Goal: Task Accomplishment & Management: Manage account settings

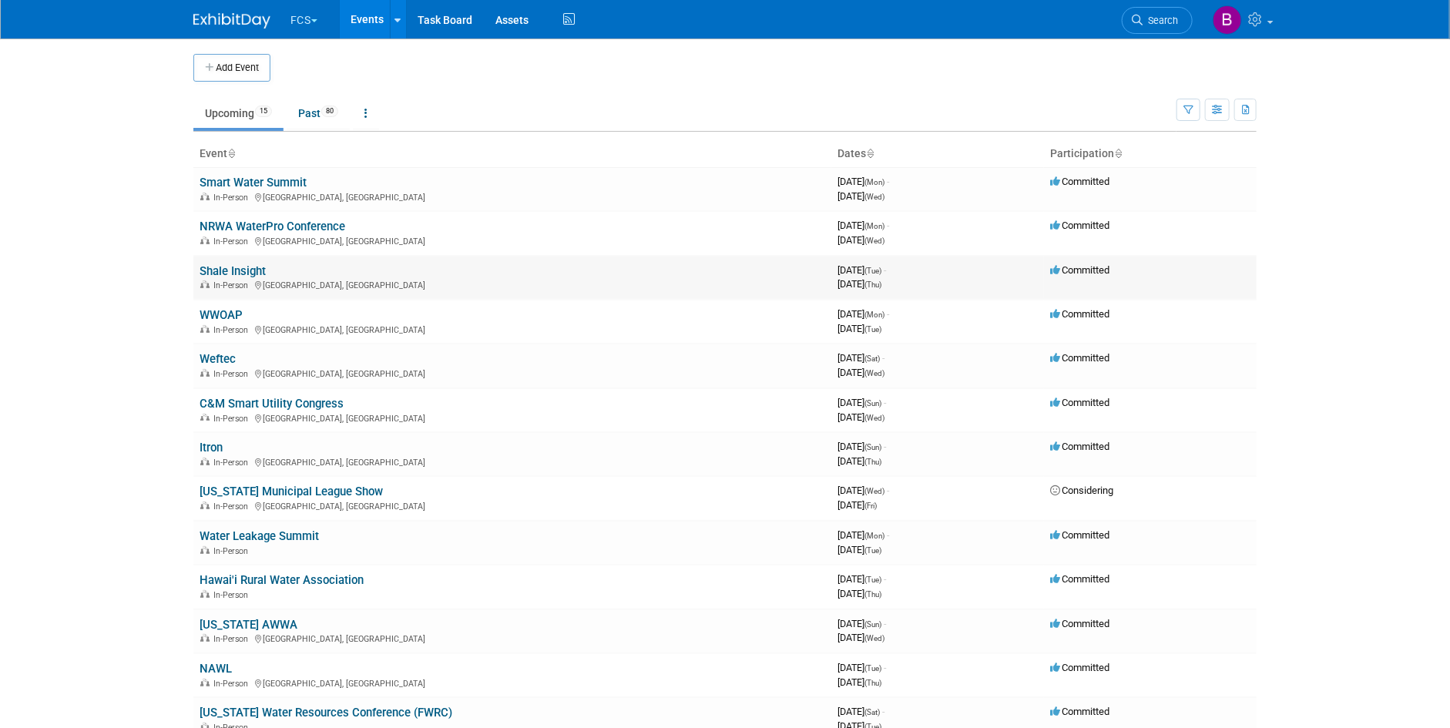
click at [257, 265] on link "Shale Insight" at bounding box center [233, 271] width 66 height 14
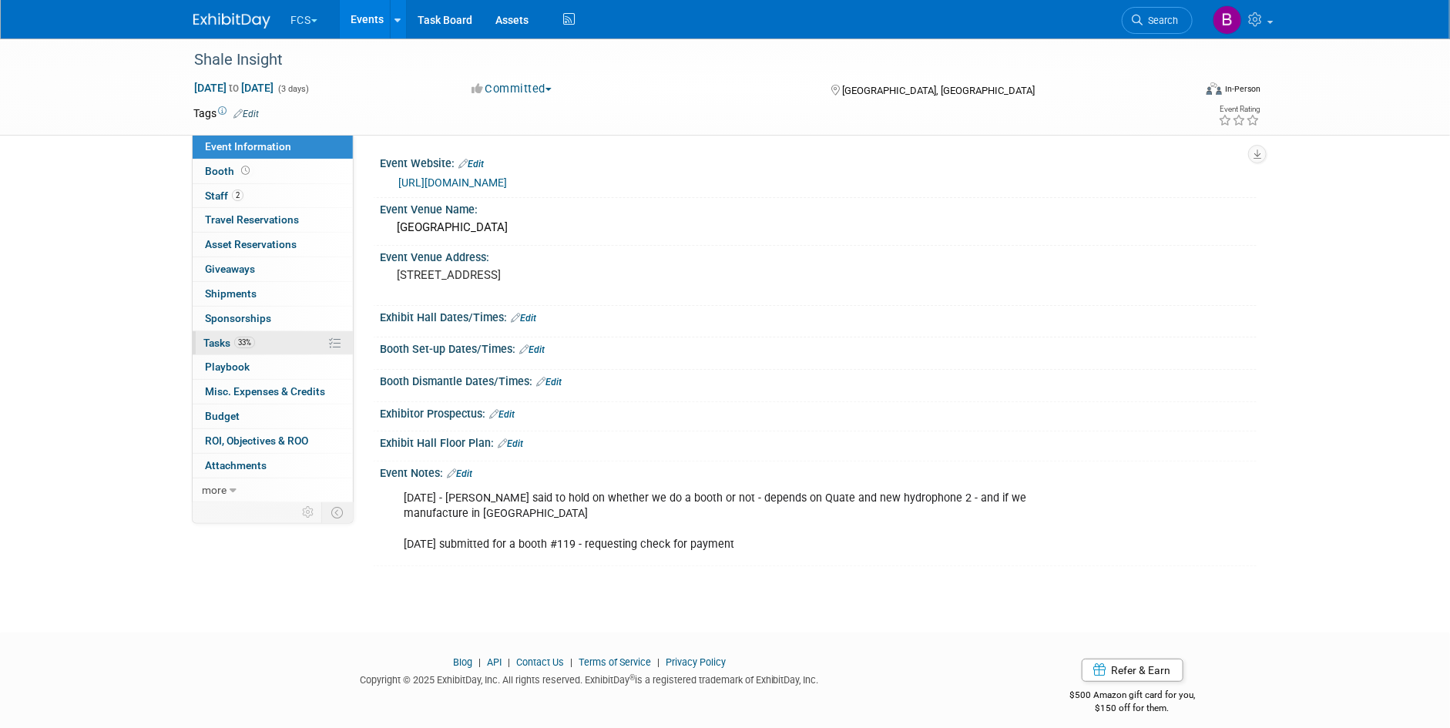
click at [219, 341] on span "Tasks 33%" at bounding box center [229, 343] width 52 height 12
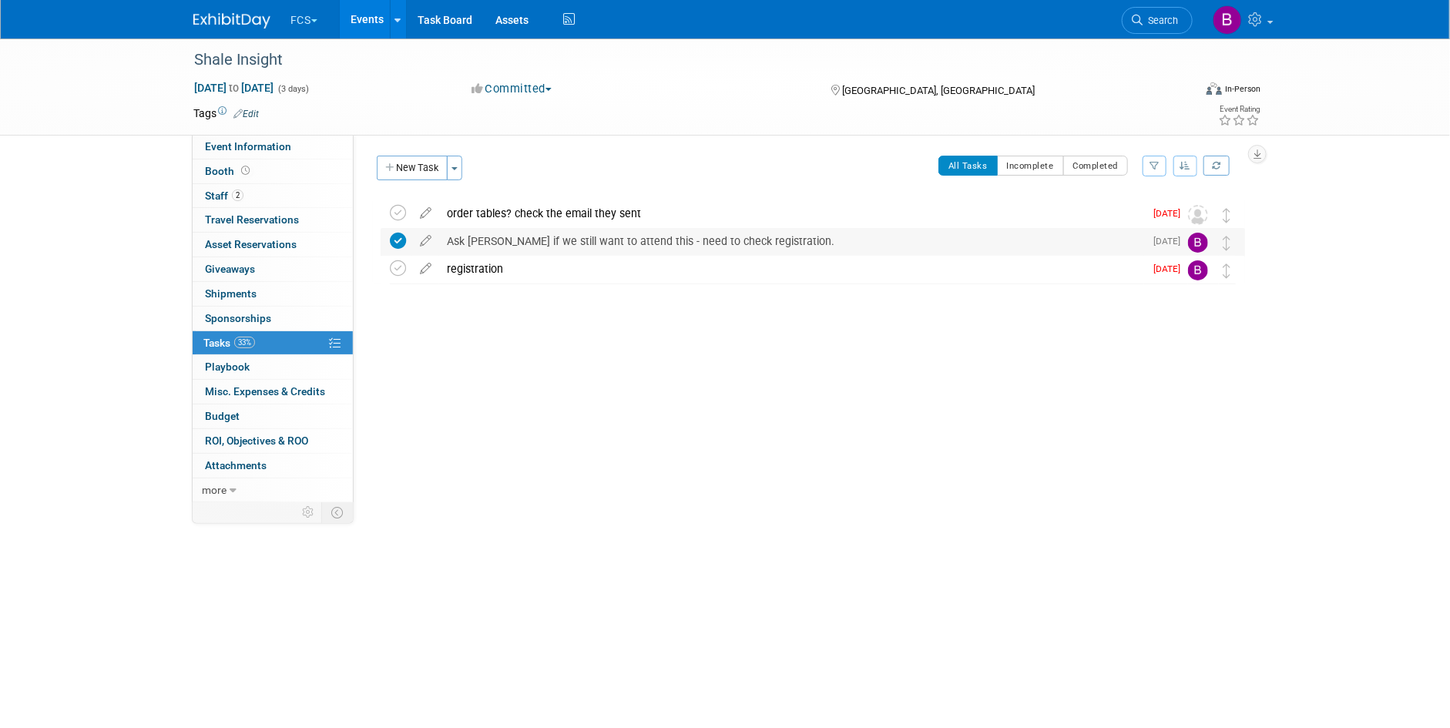
click at [393, 236] on icon at bounding box center [398, 241] width 16 height 16
click at [398, 212] on icon at bounding box center [398, 213] width 16 height 16
click at [399, 243] on icon at bounding box center [398, 241] width 16 height 16
click at [413, 164] on button "New Task" at bounding box center [412, 168] width 71 height 25
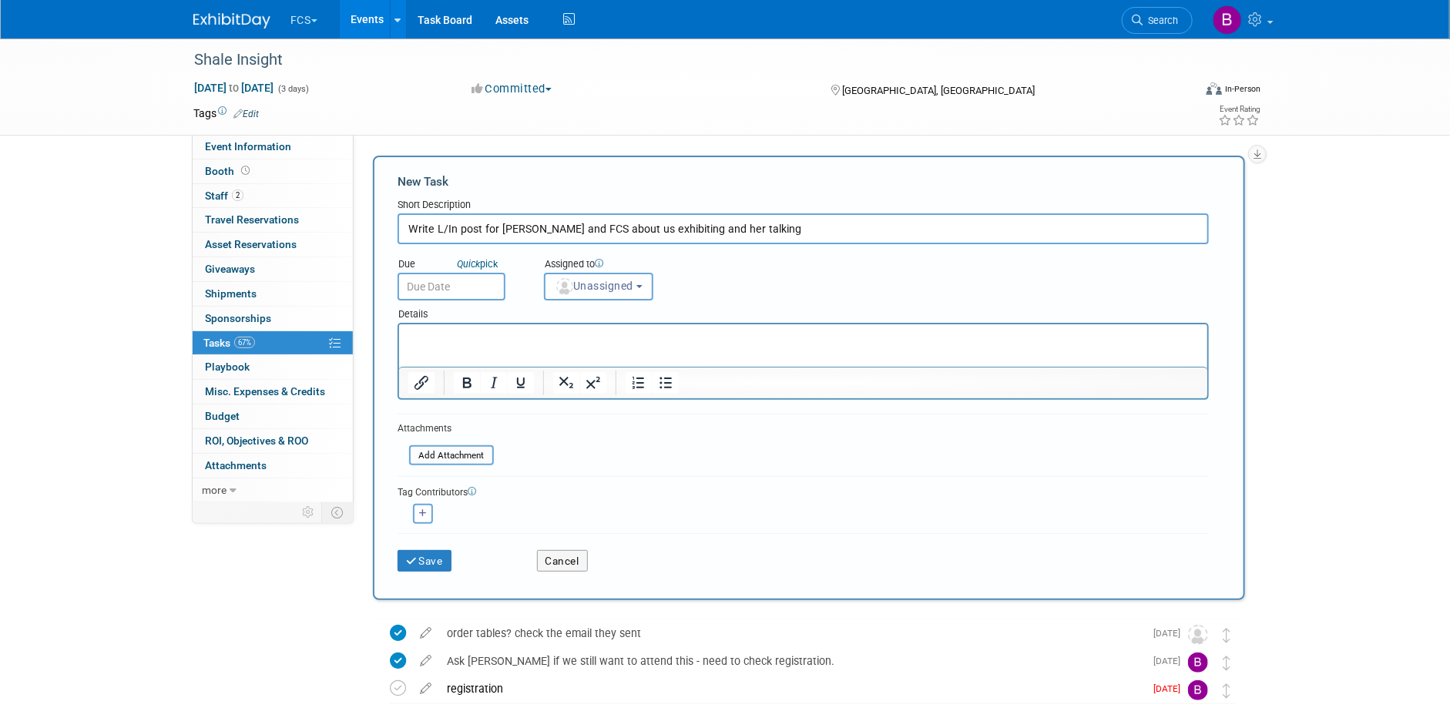
type input "Write L/In post for Beth and FCS about us exhibiting and her talking"
click at [431, 283] on input "text" at bounding box center [452, 287] width 108 height 28
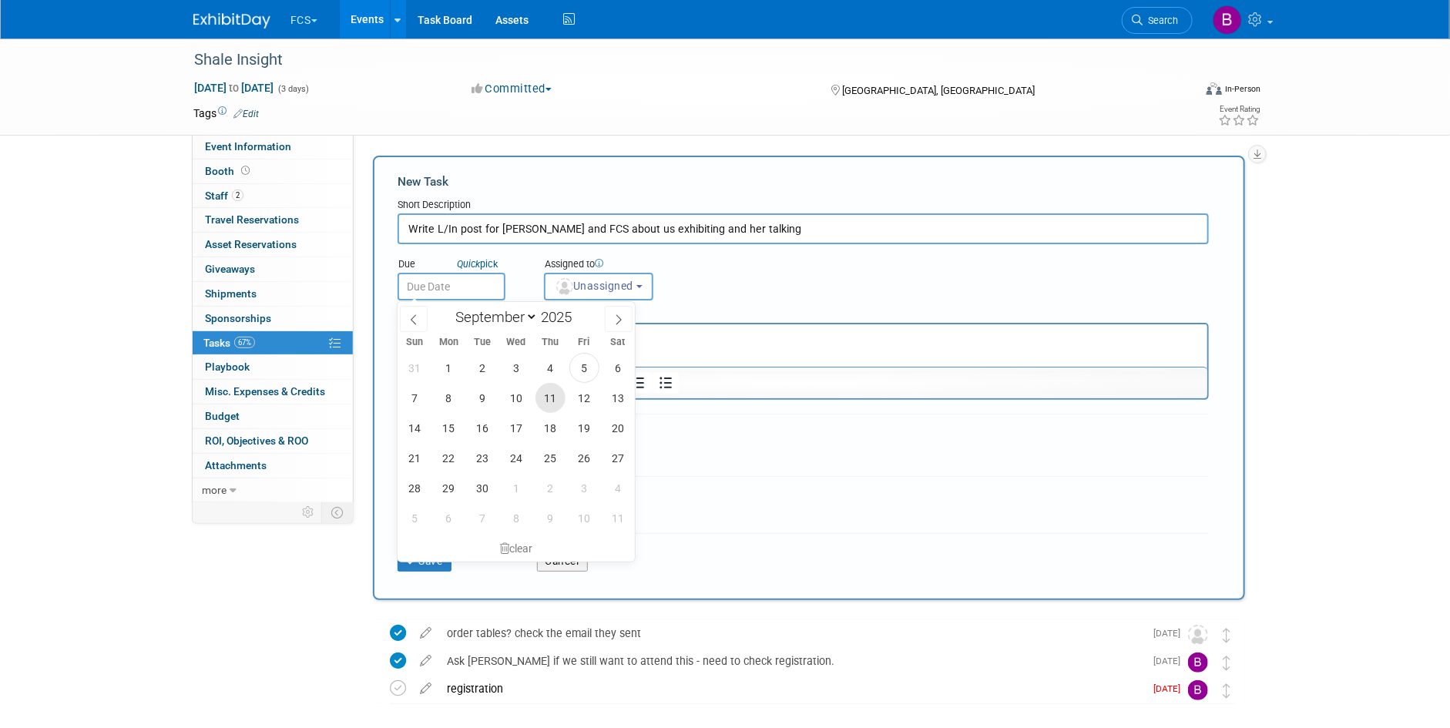
click at [553, 399] on span "11" at bounding box center [550, 398] width 30 height 30
type input "Sep 11, 2025"
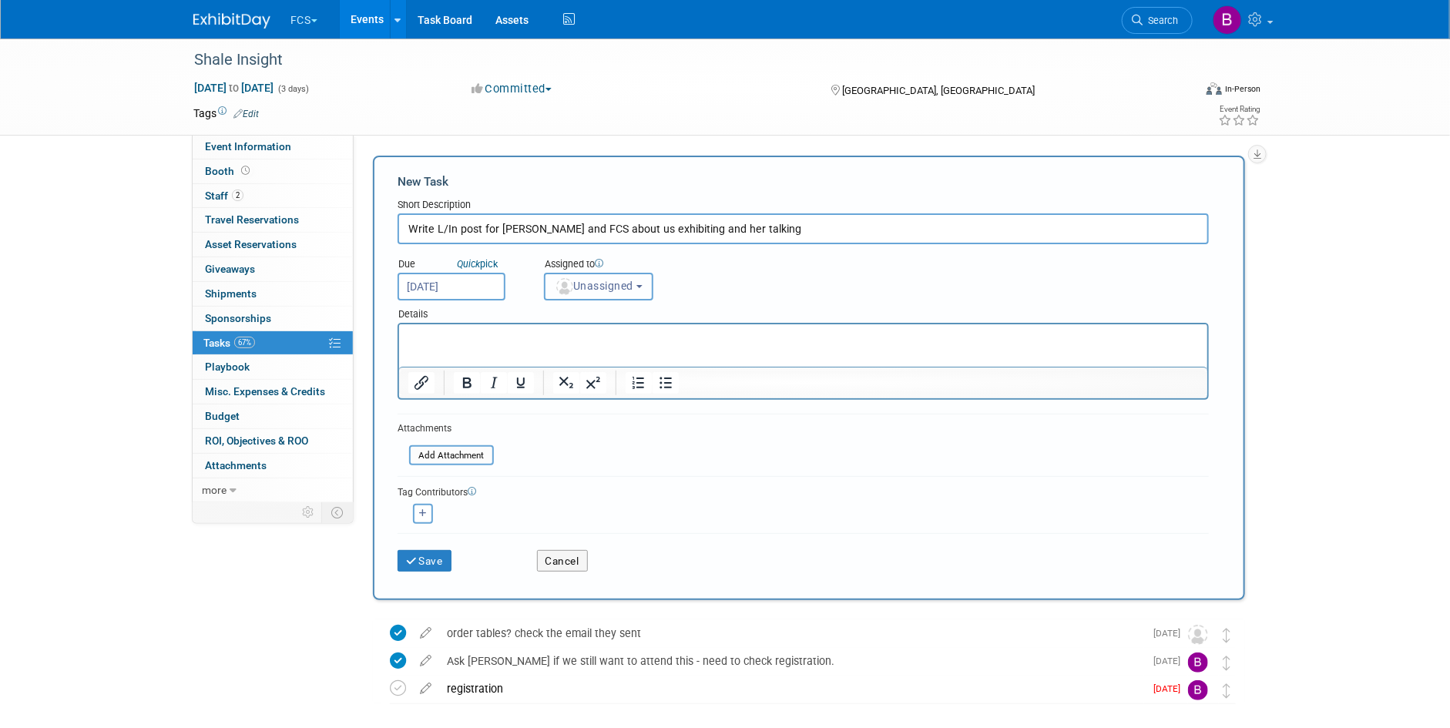
click at [613, 275] on button "Unassigned" at bounding box center [598, 287] width 109 height 28
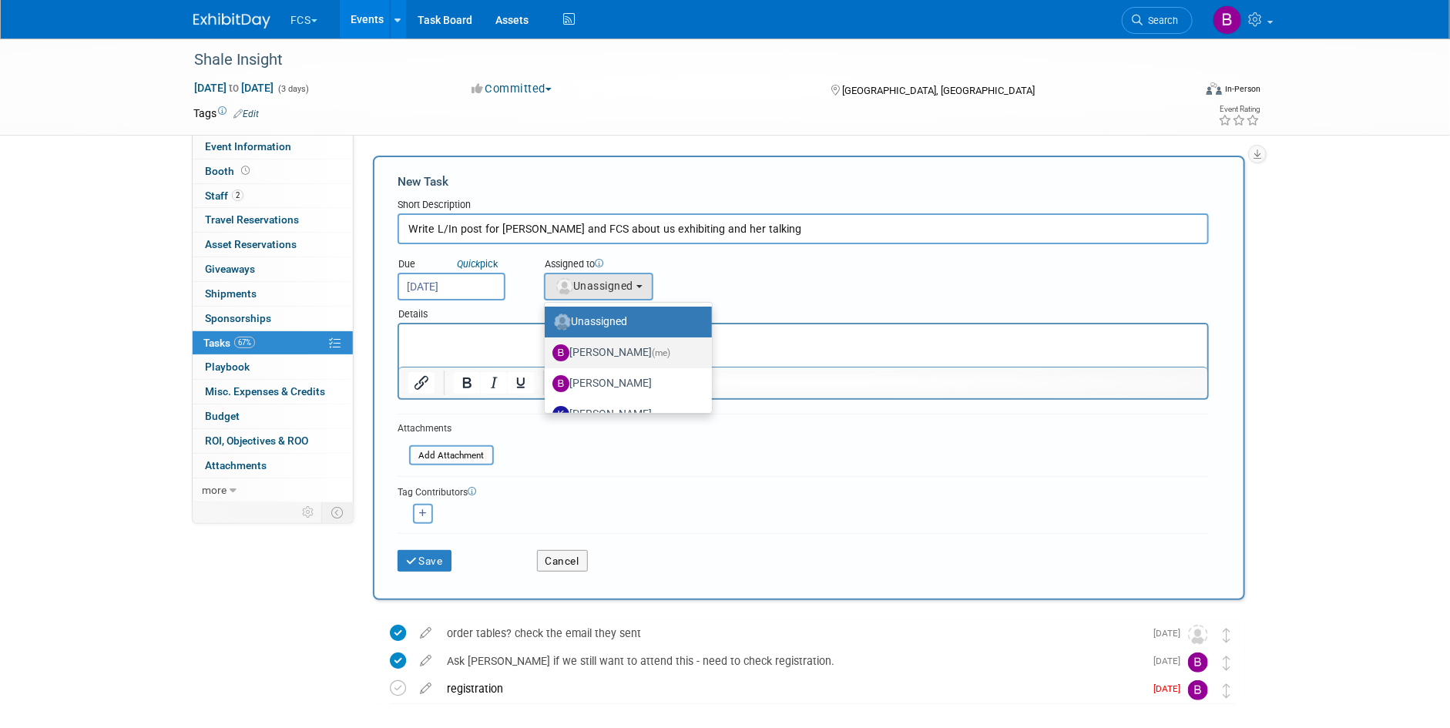
click at [591, 354] on label "Barb DeWyer (me)" at bounding box center [624, 353] width 144 height 25
click at [547, 354] on input "Barb DeWyer (me)" at bounding box center [542, 351] width 10 height 10
select select "72f5295c-949d-4bd6-bcd3-bc7aa060345a"
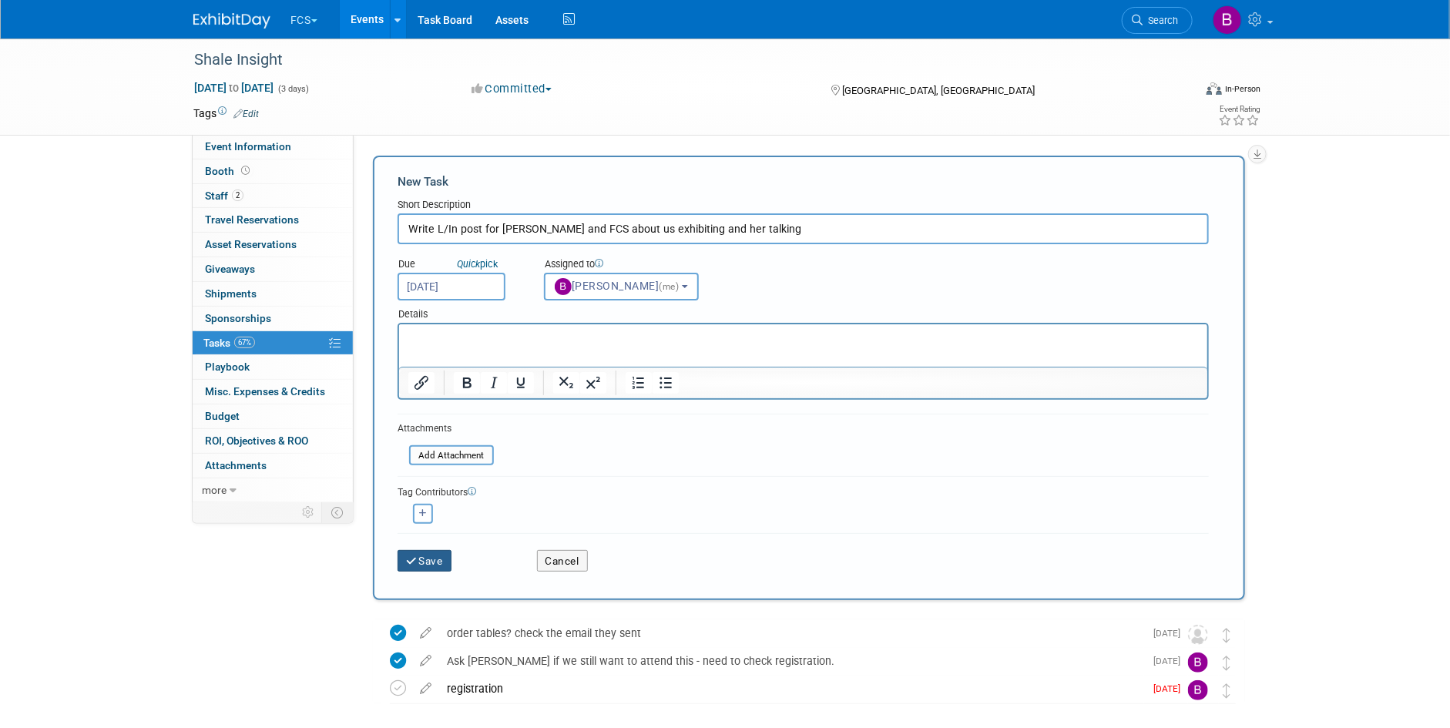
click at [421, 558] on button "Save" at bounding box center [425, 561] width 54 height 22
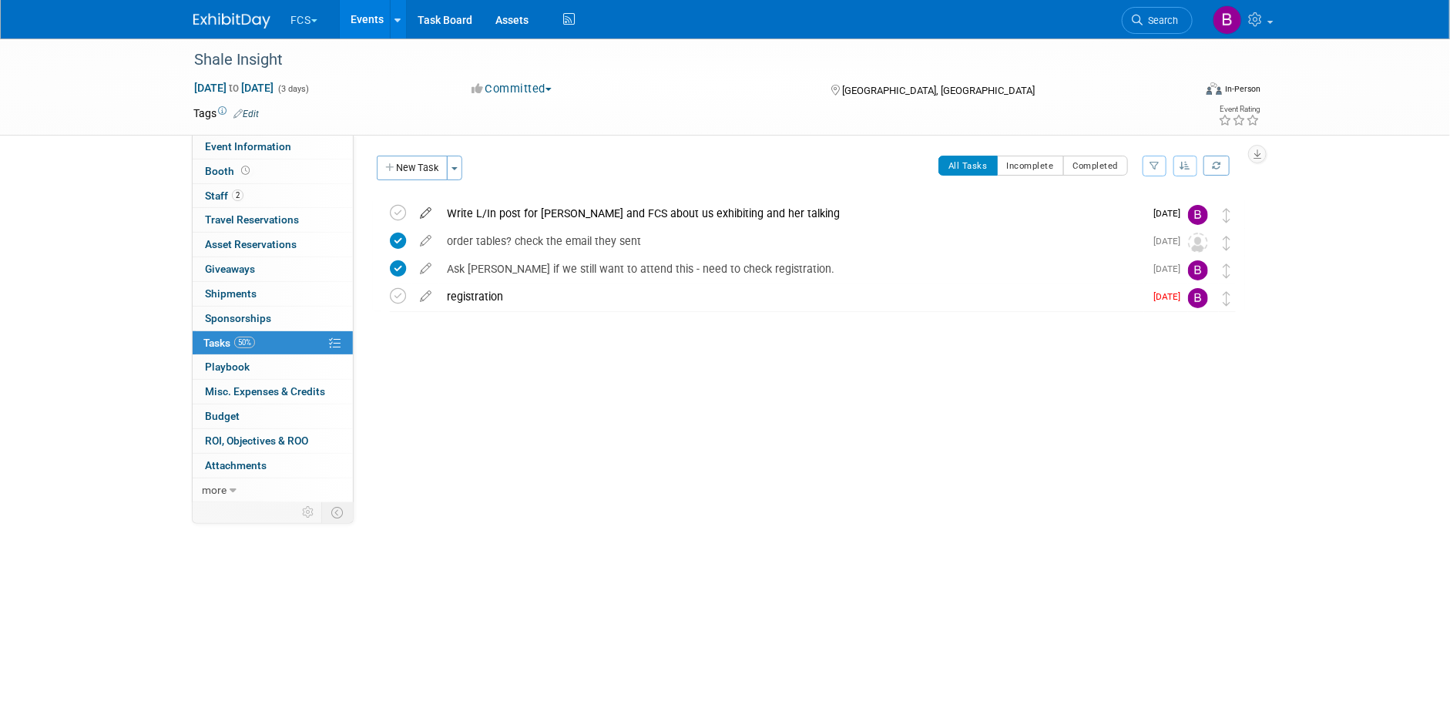
click at [425, 213] on icon at bounding box center [425, 209] width 27 height 19
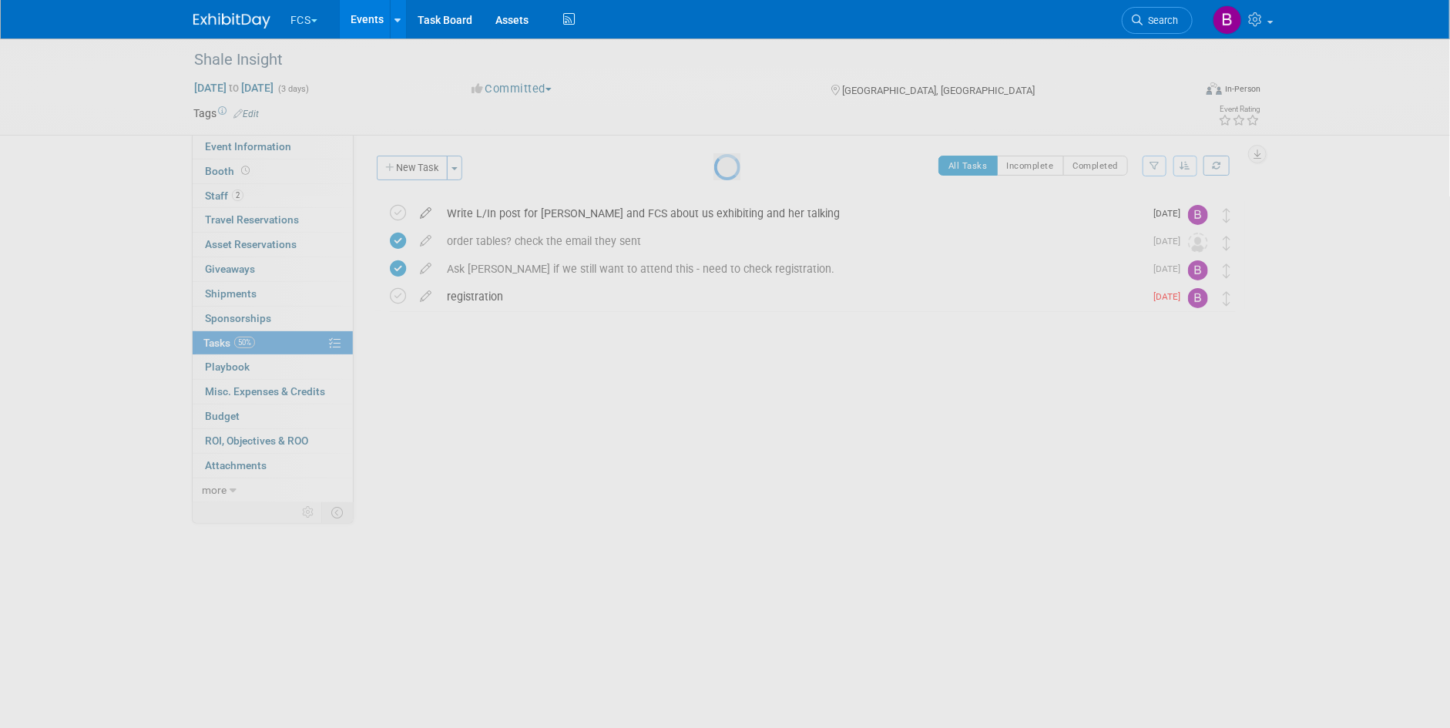
select select "8"
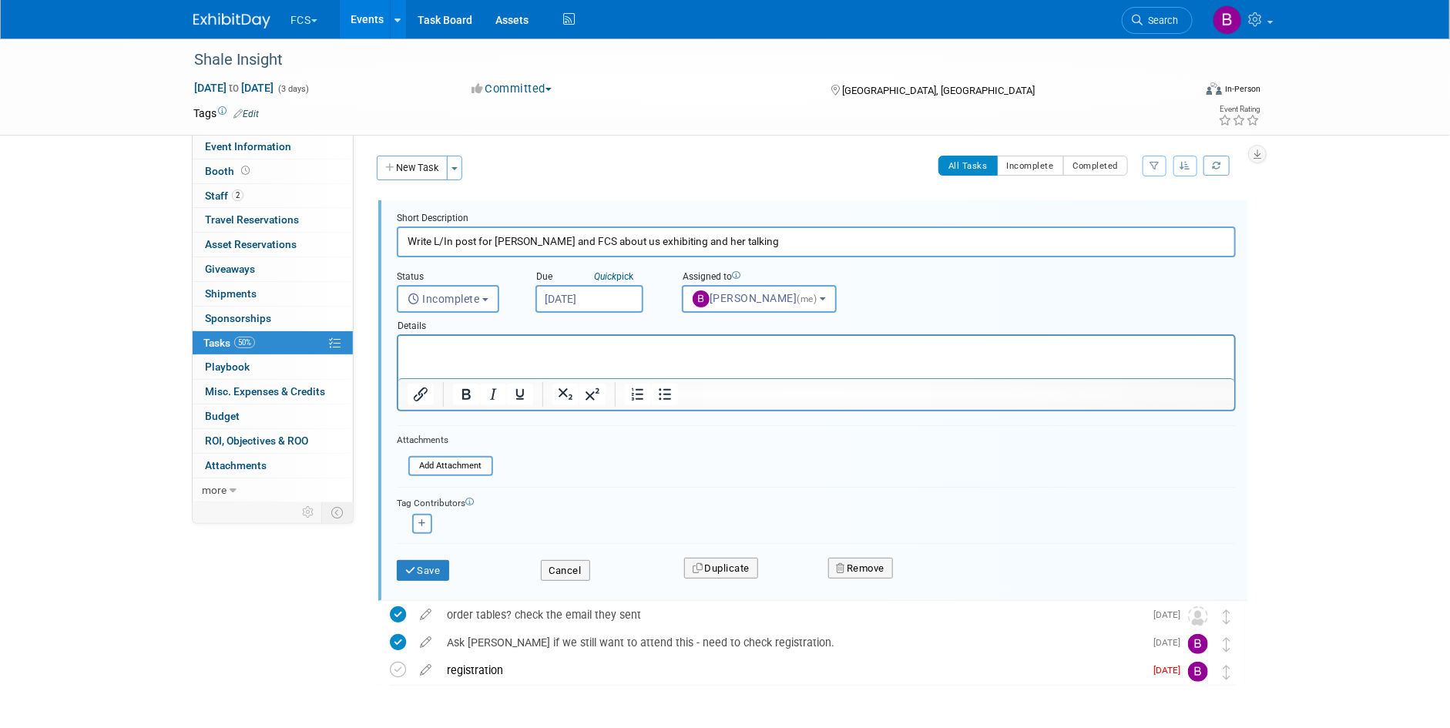
click at [587, 297] on input "Sep 11, 2025" at bounding box center [589, 299] width 108 height 28
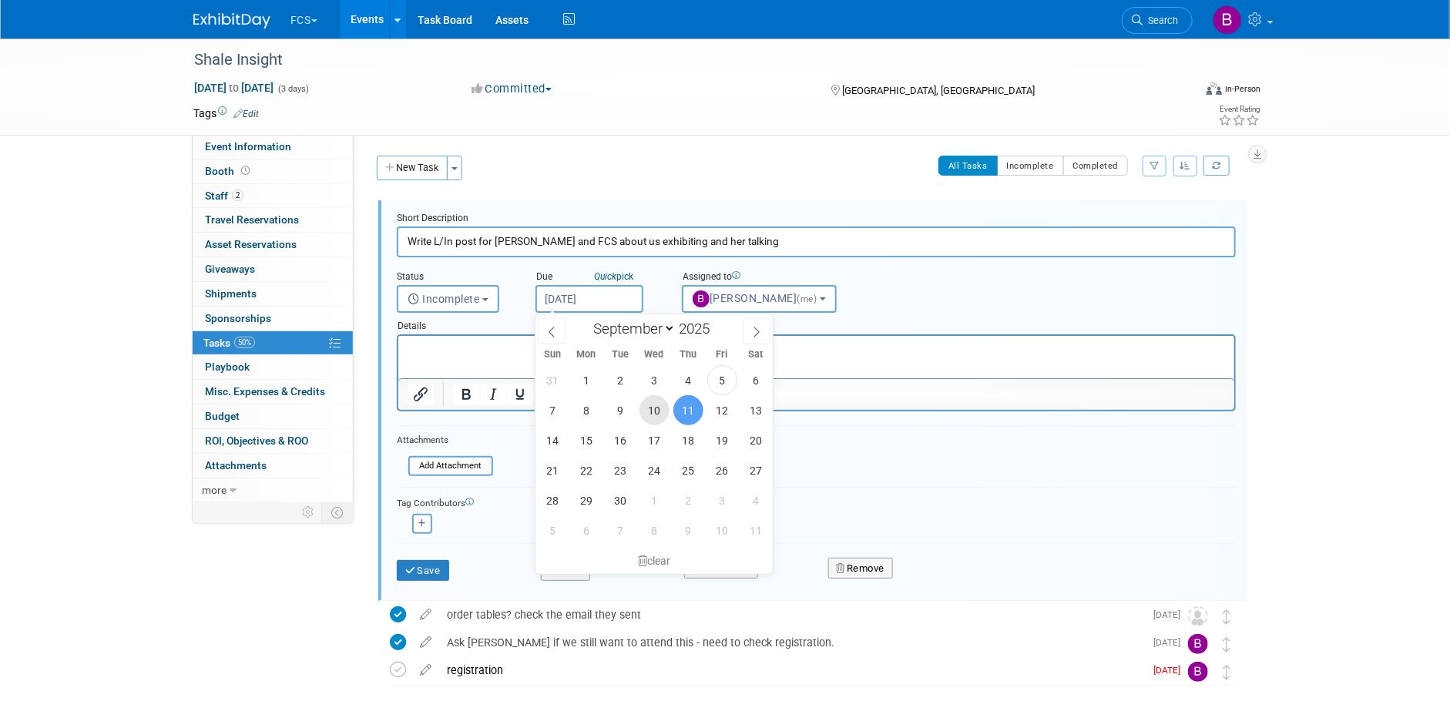
click at [651, 414] on span "10" at bounding box center [654, 410] width 30 height 30
type input "Sep 10, 2025"
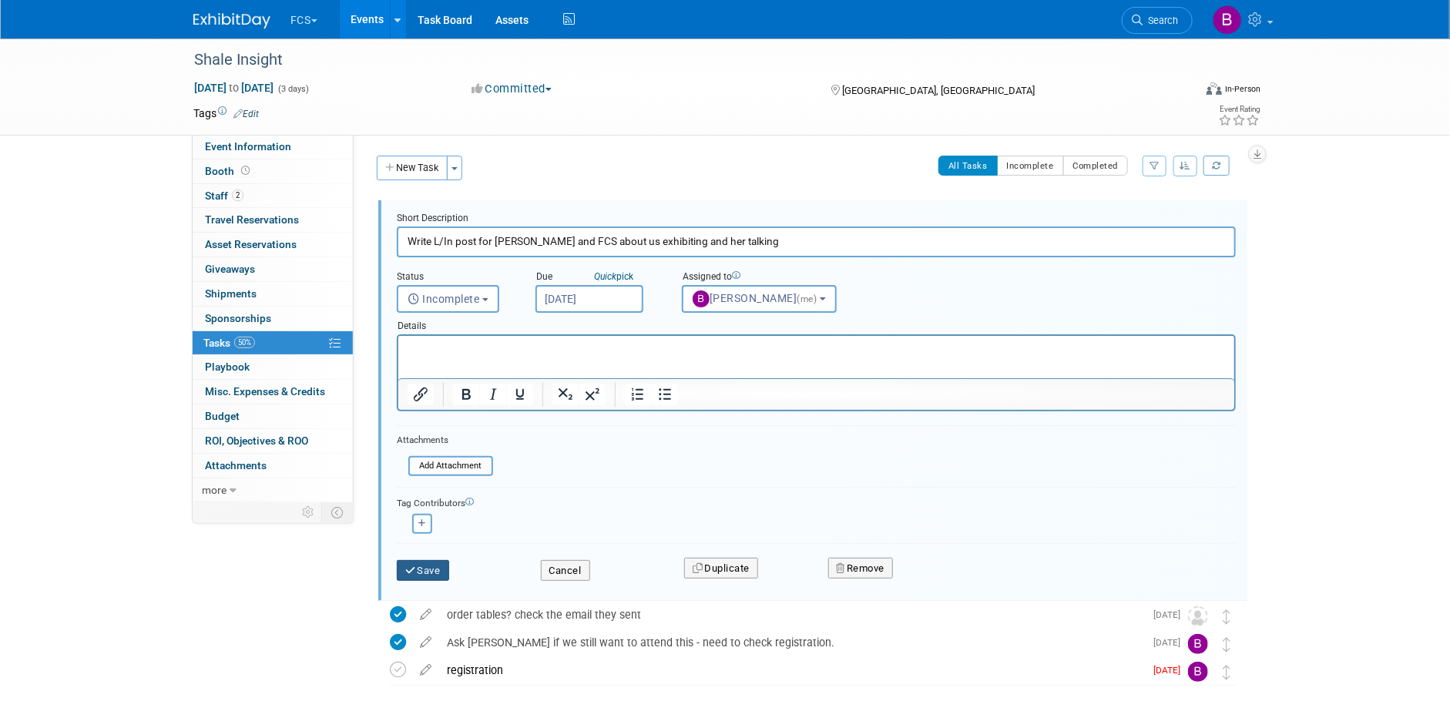
click at [434, 569] on button "Save" at bounding box center [423, 571] width 52 height 22
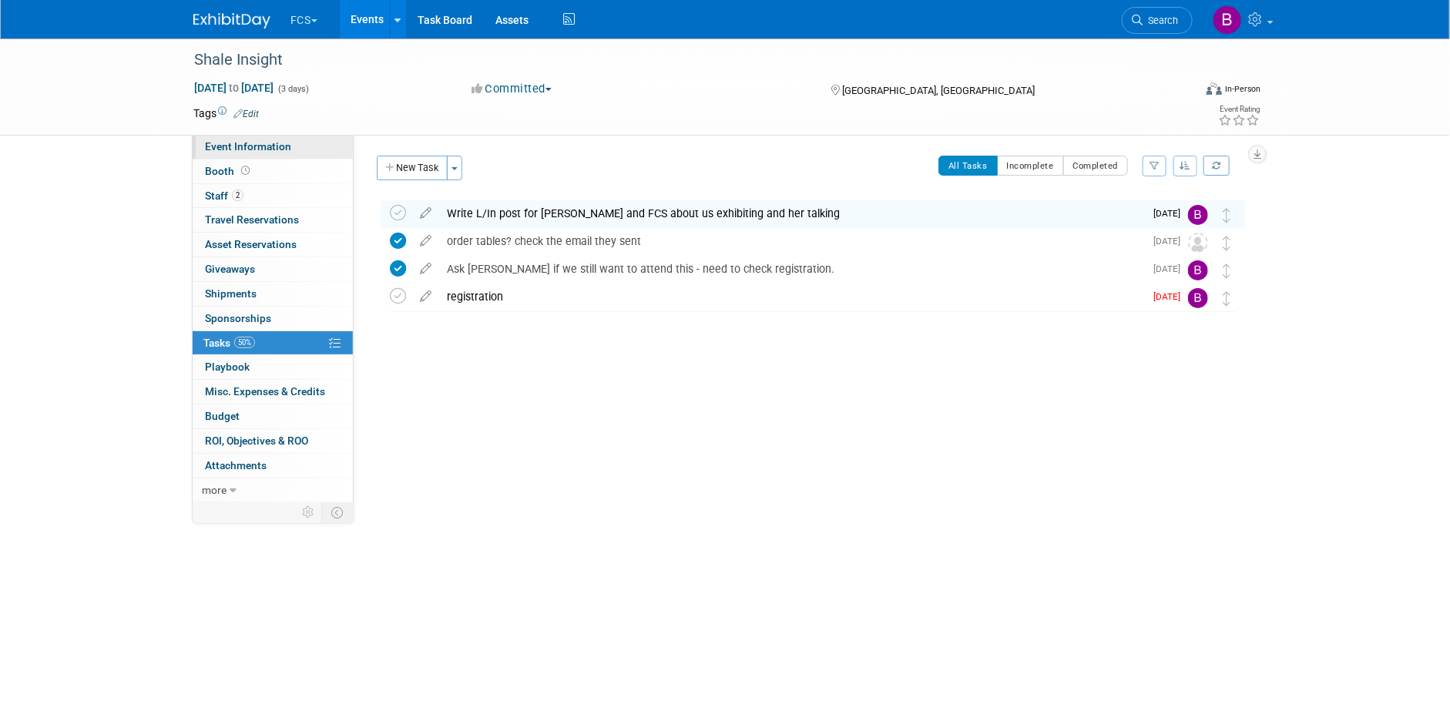
click at [258, 149] on span "Event Information" at bounding box center [248, 146] width 86 height 12
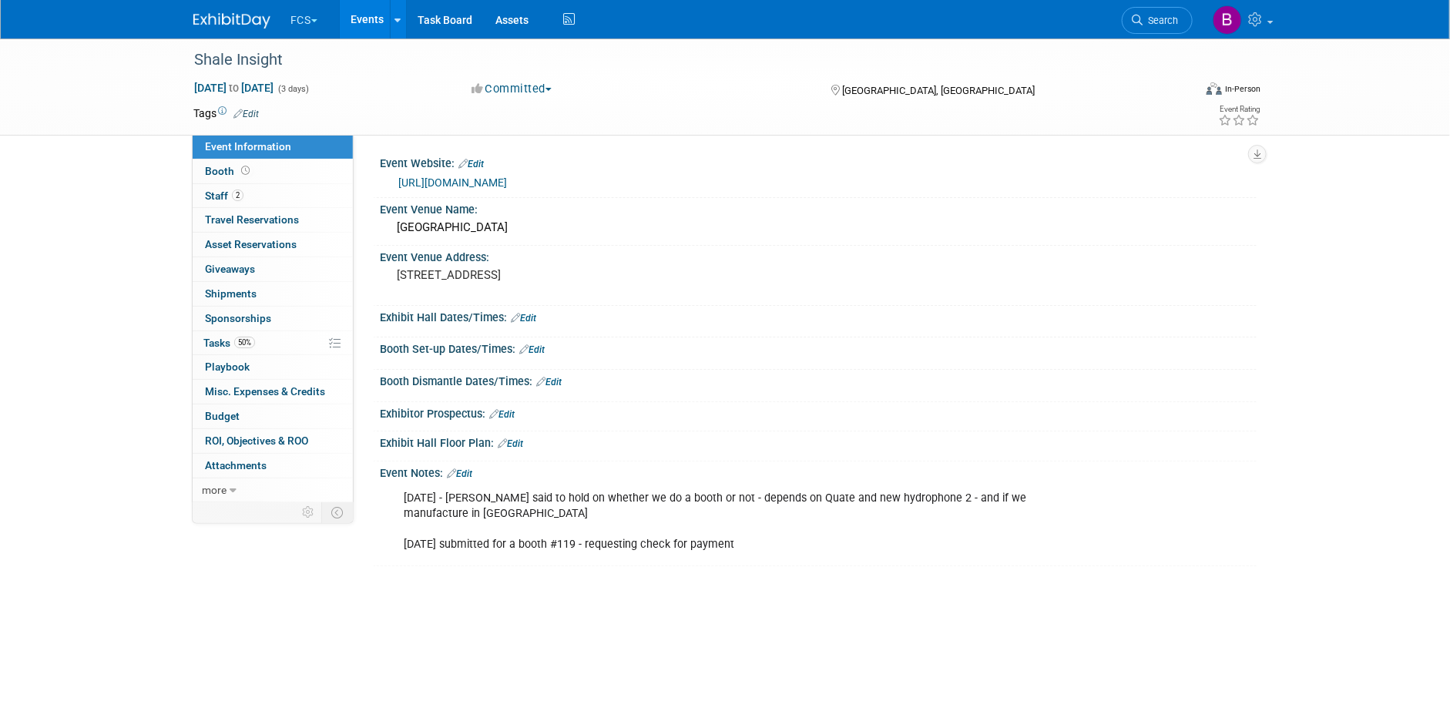
click at [494, 185] on link "https://marcelluscoalition.org/shale-insight/" at bounding box center [452, 182] width 109 height 12
